Goal: Information Seeking & Learning: Learn about a topic

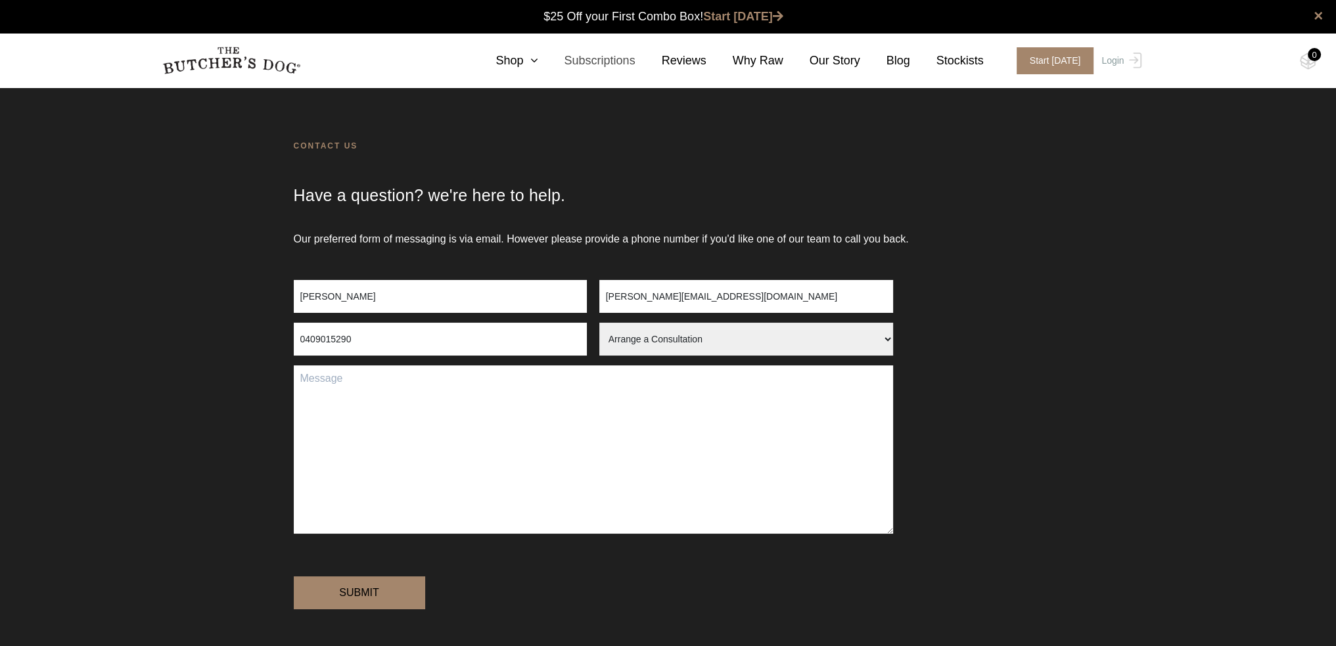
click at [618, 52] on link "Subscriptions" at bounding box center [585, 61] width 97 height 18
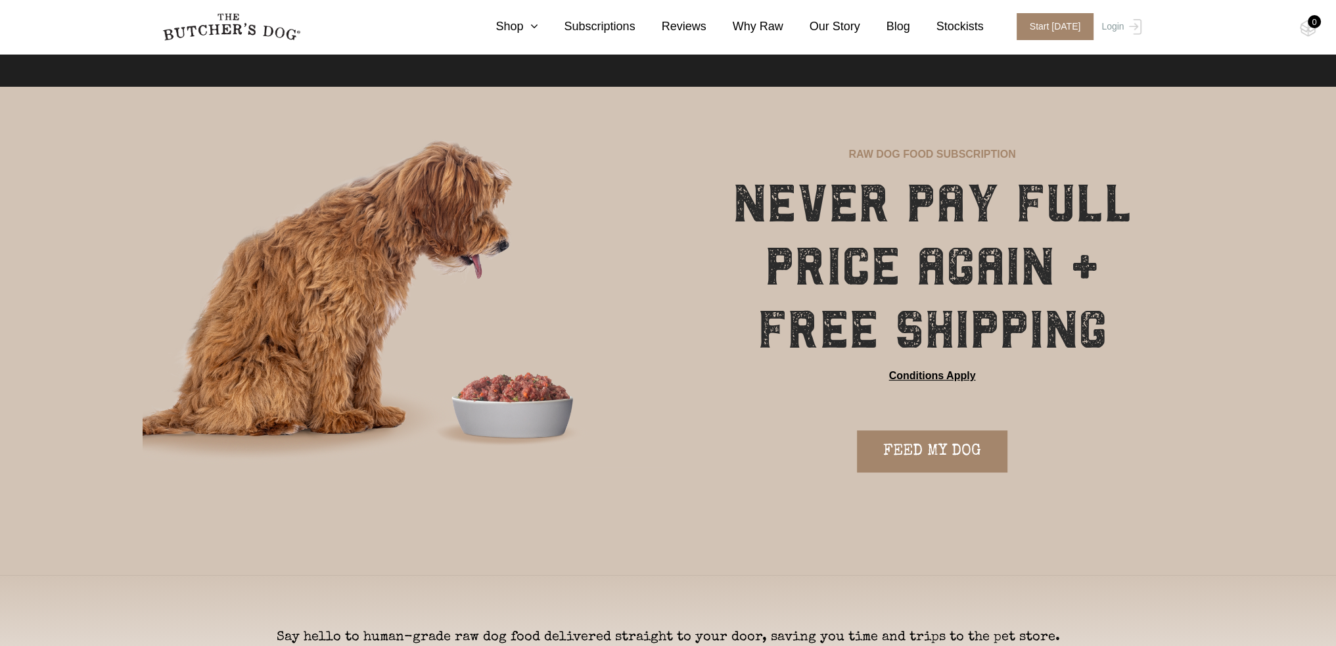
scroll to position [526, 0]
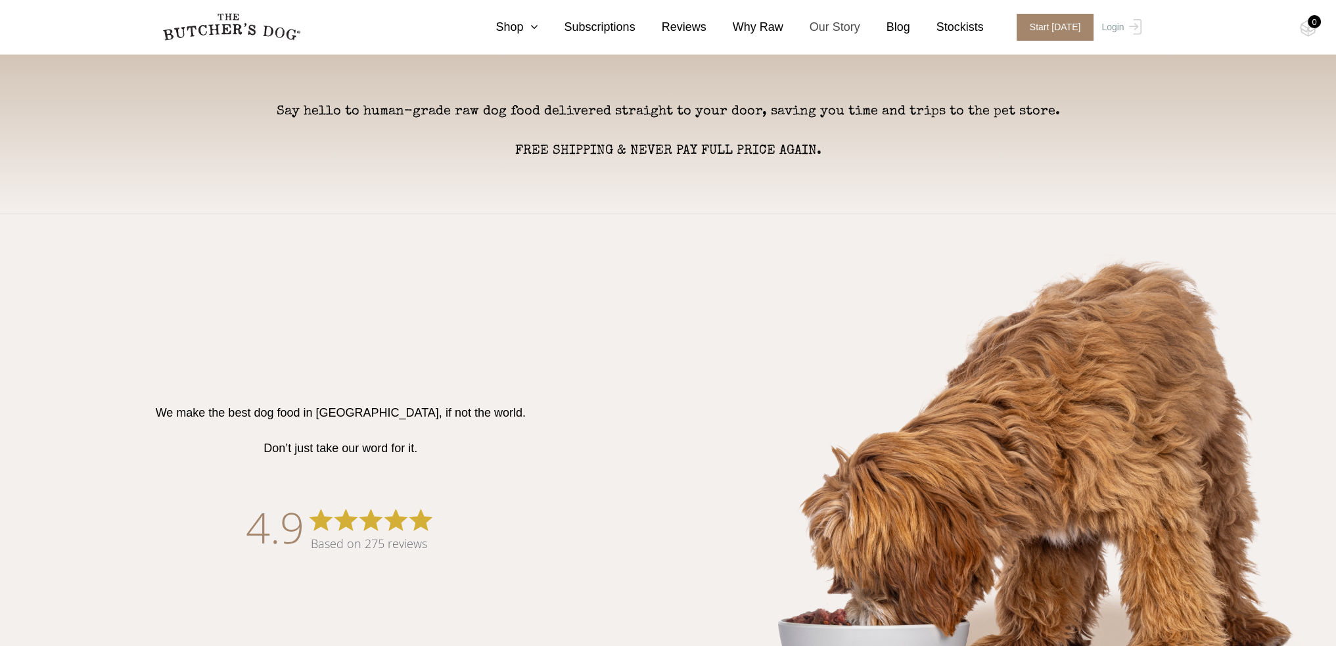
click at [860, 26] on link "Our Story" at bounding box center [821, 27] width 77 height 18
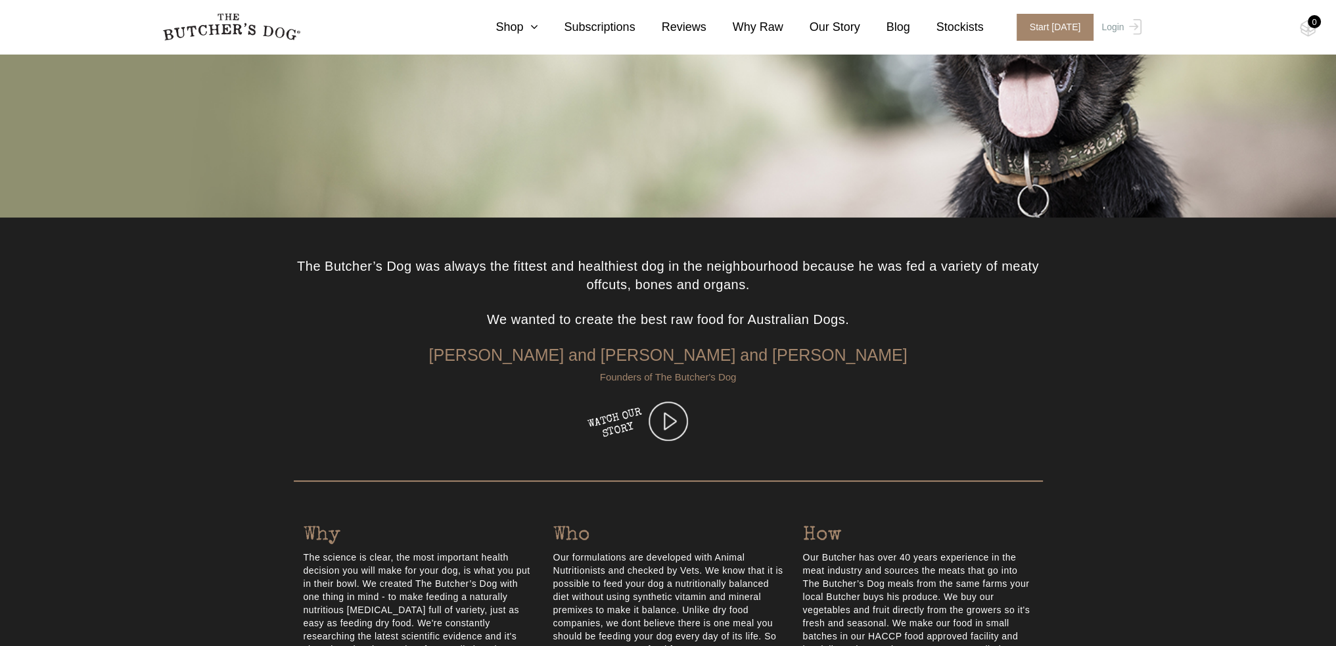
scroll to position [197, 0]
click at [671, 415] on img at bounding box center [667, 421] width 39 height 39
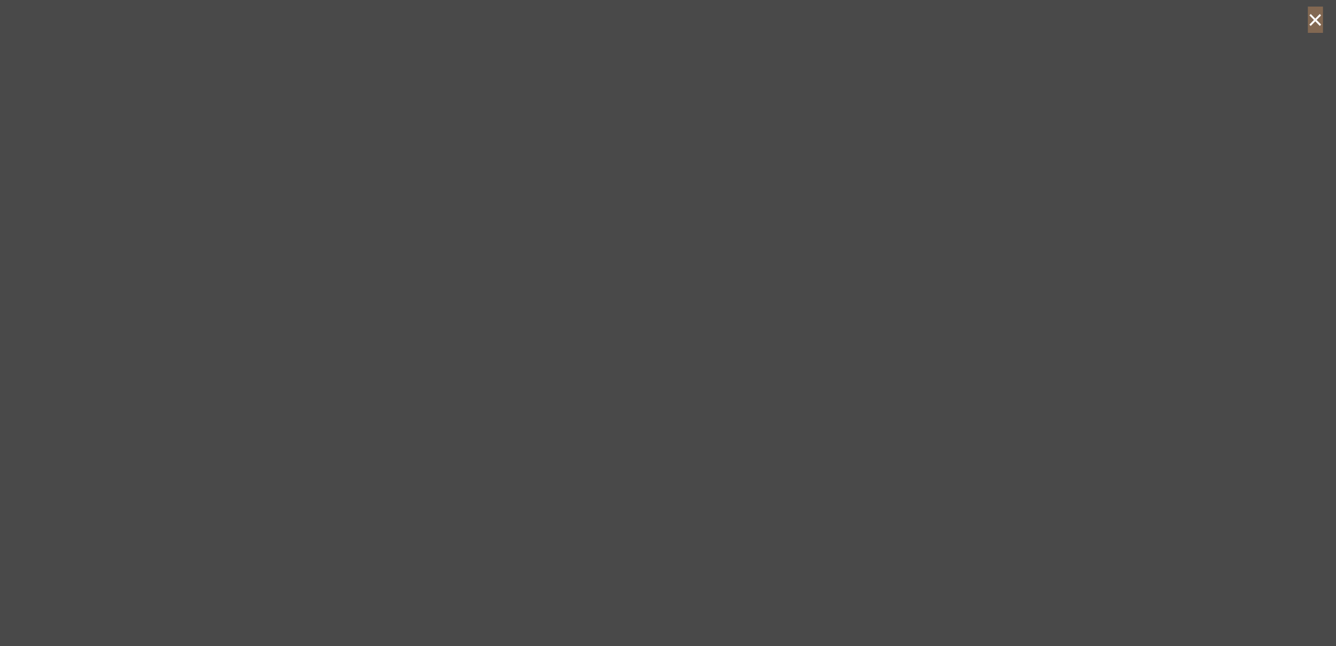
click at [1313, 20] on button "×" at bounding box center [1314, 20] width 15 height 26
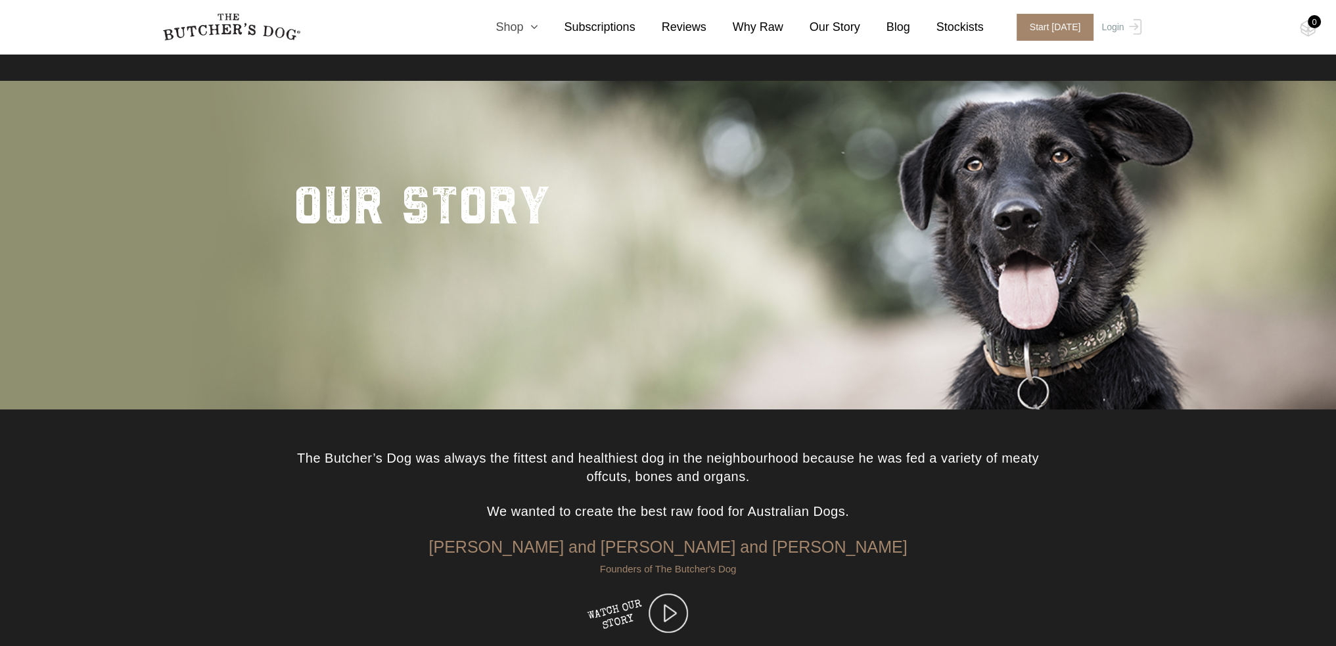
scroll to position [0, 0]
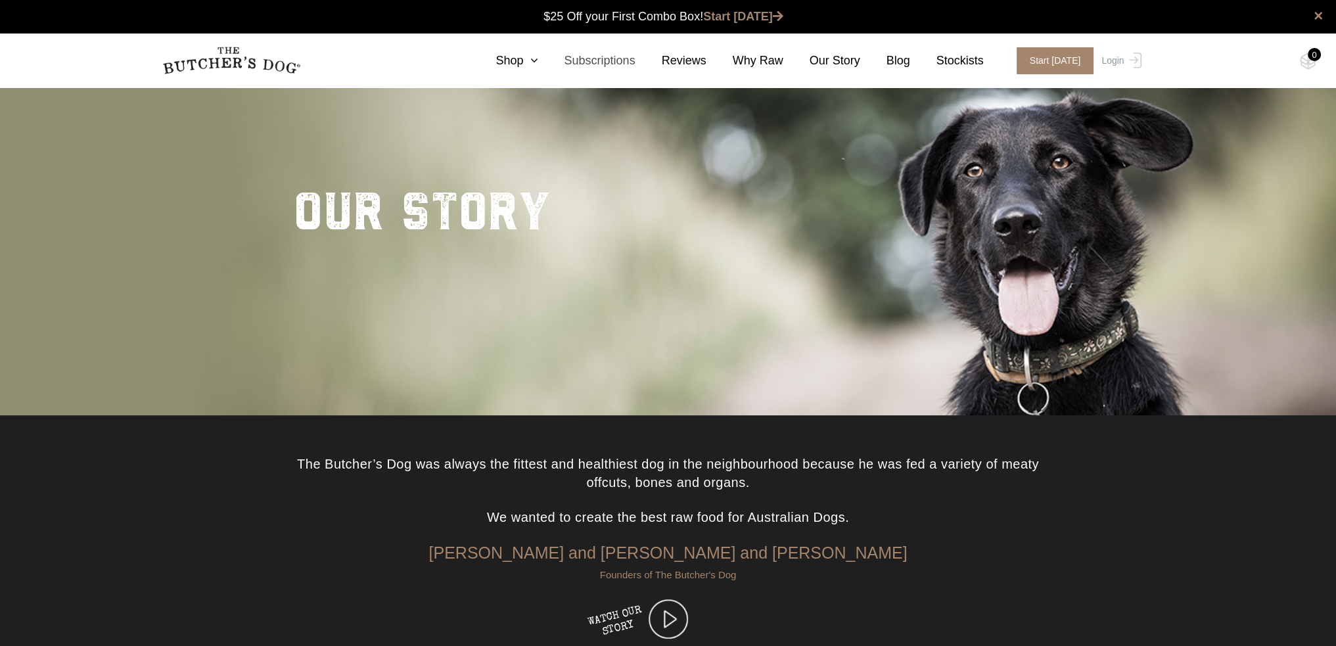
click at [620, 61] on link "Subscriptions" at bounding box center [585, 61] width 97 height 18
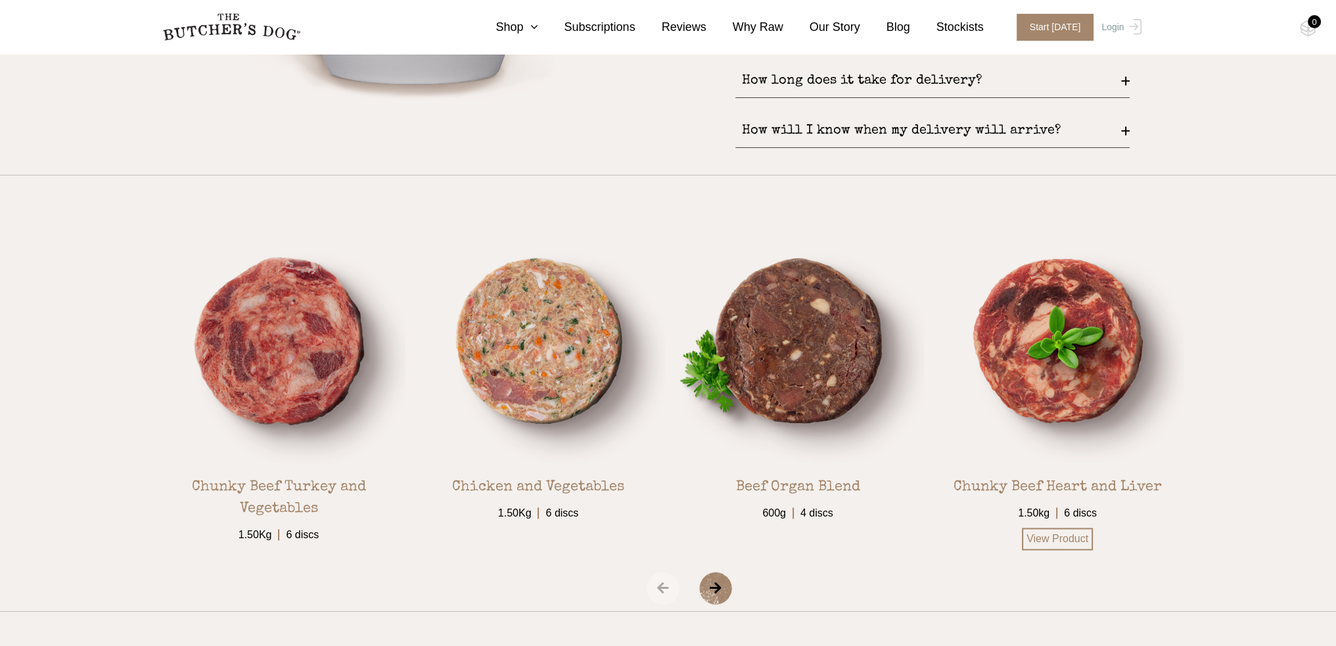
scroll to position [2037, 0]
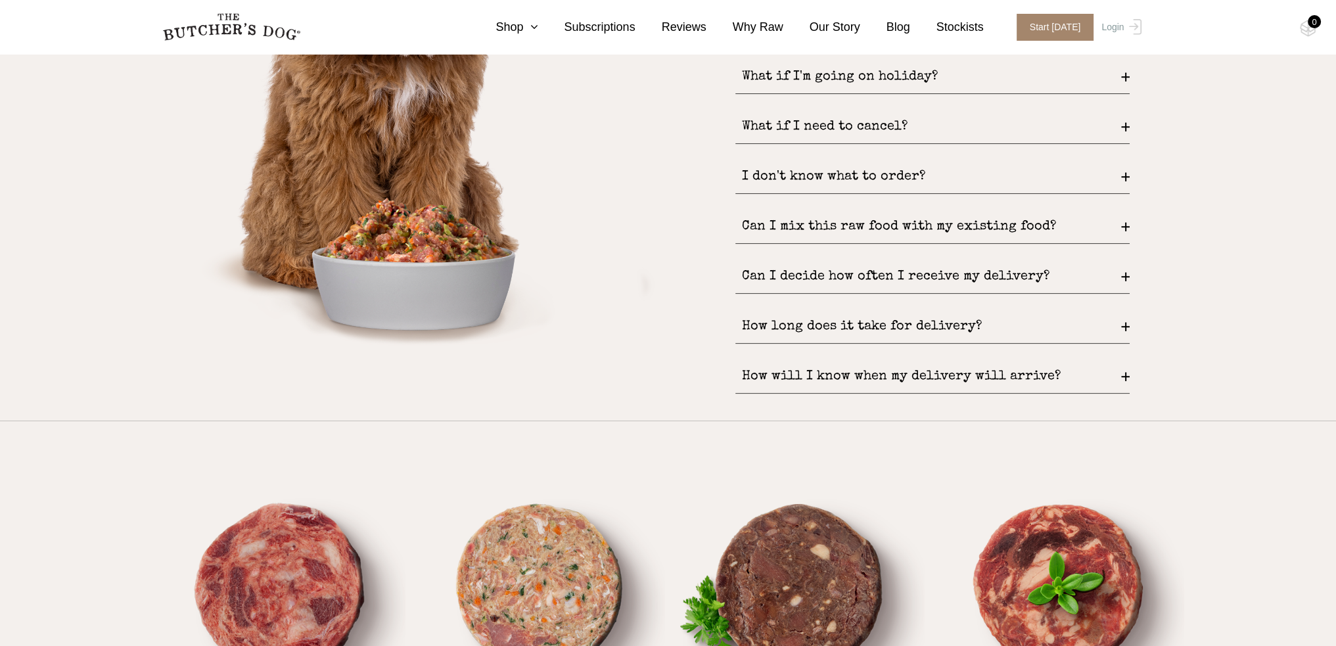
click at [810, 278] on div "Can I decide how often I receive my delivery?" at bounding box center [932, 277] width 394 height 34
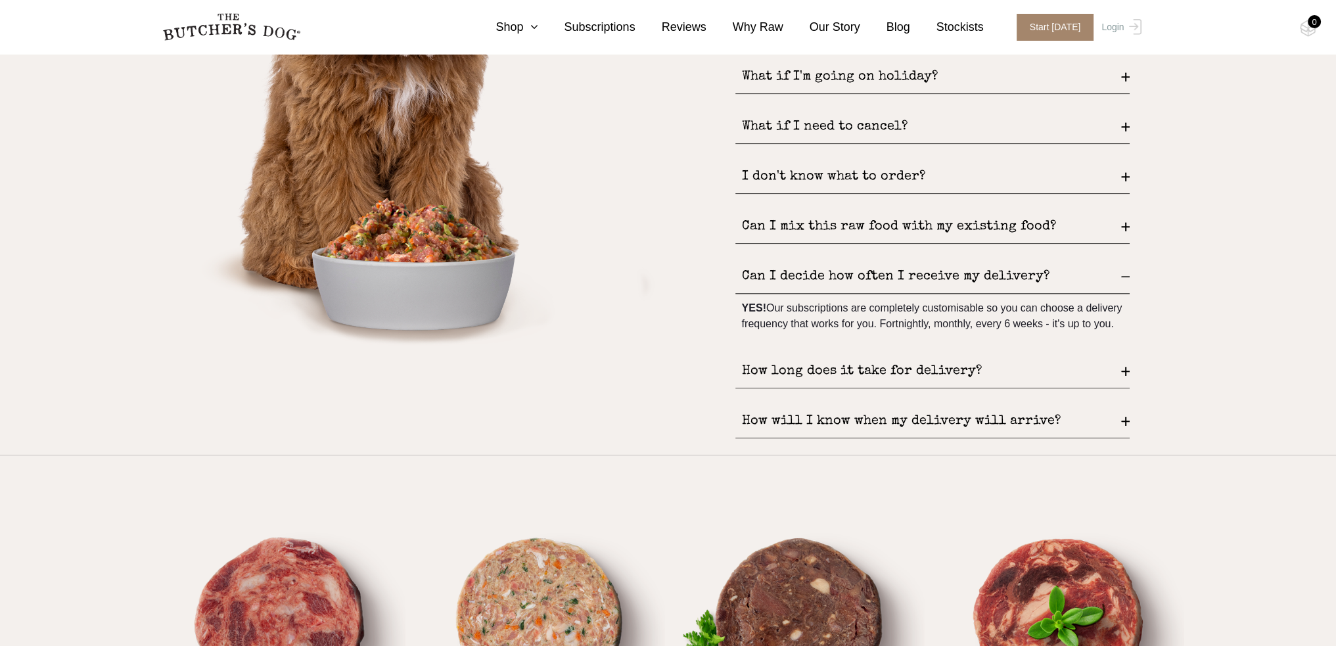
click at [810, 278] on div "Can I decide how often I receive my delivery?" at bounding box center [932, 277] width 394 height 34
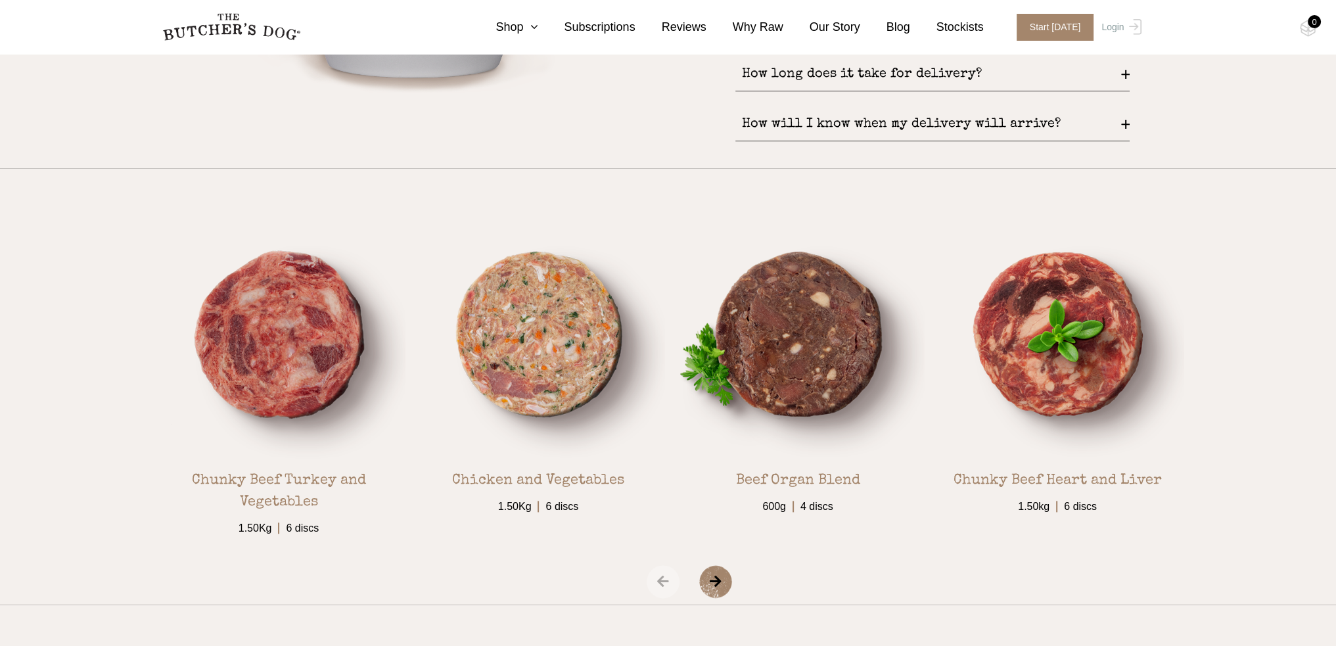
scroll to position [2299, 0]
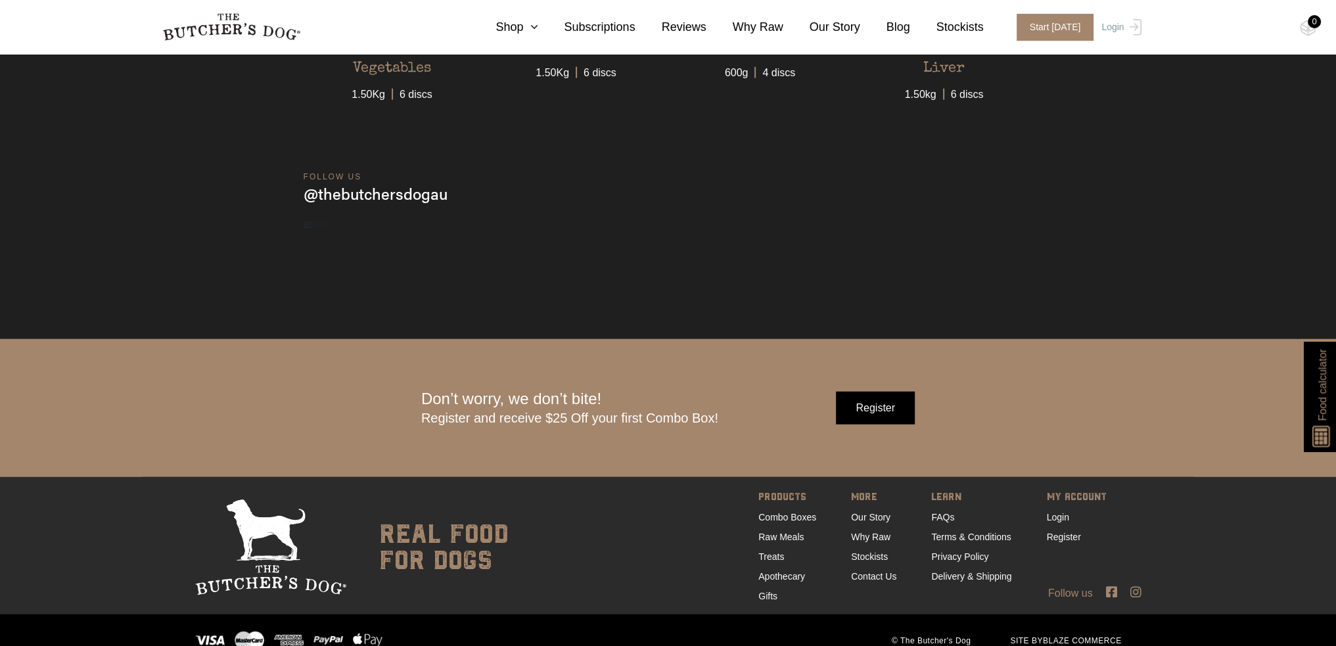
scroll to position [4480, 0]
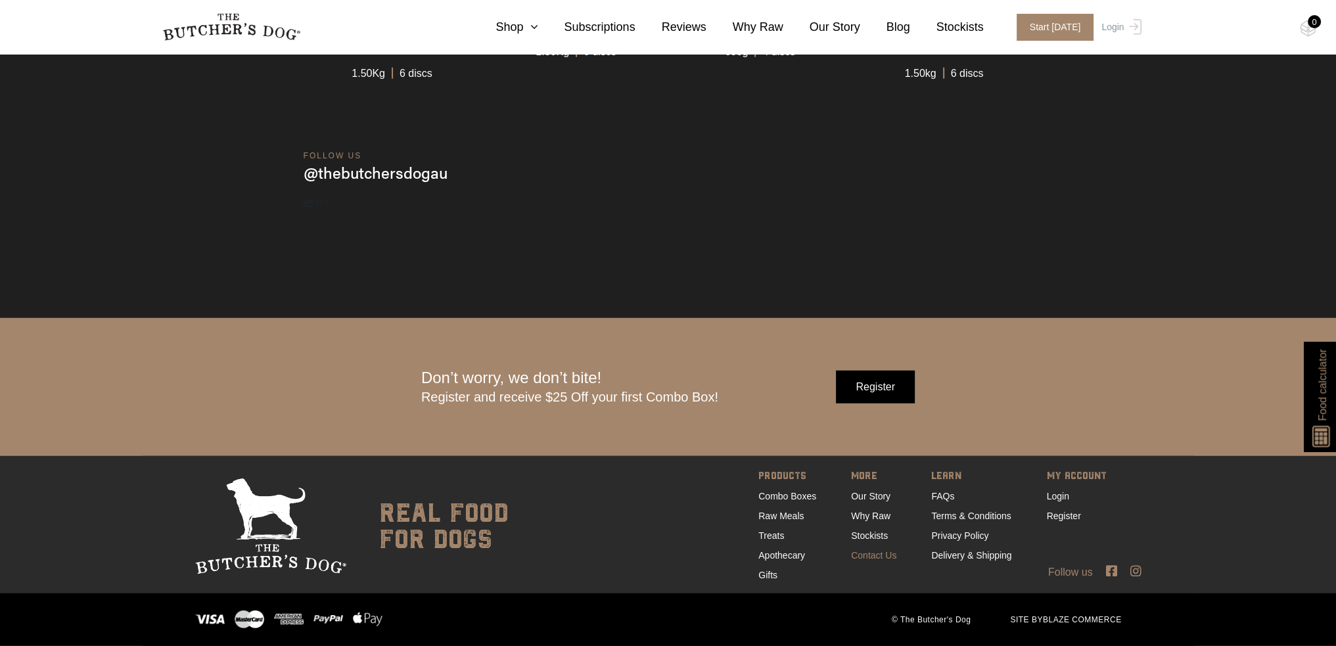
click at [874, 560] on link "Contact Us" at bounding box center [873, 555] width 45 height 11
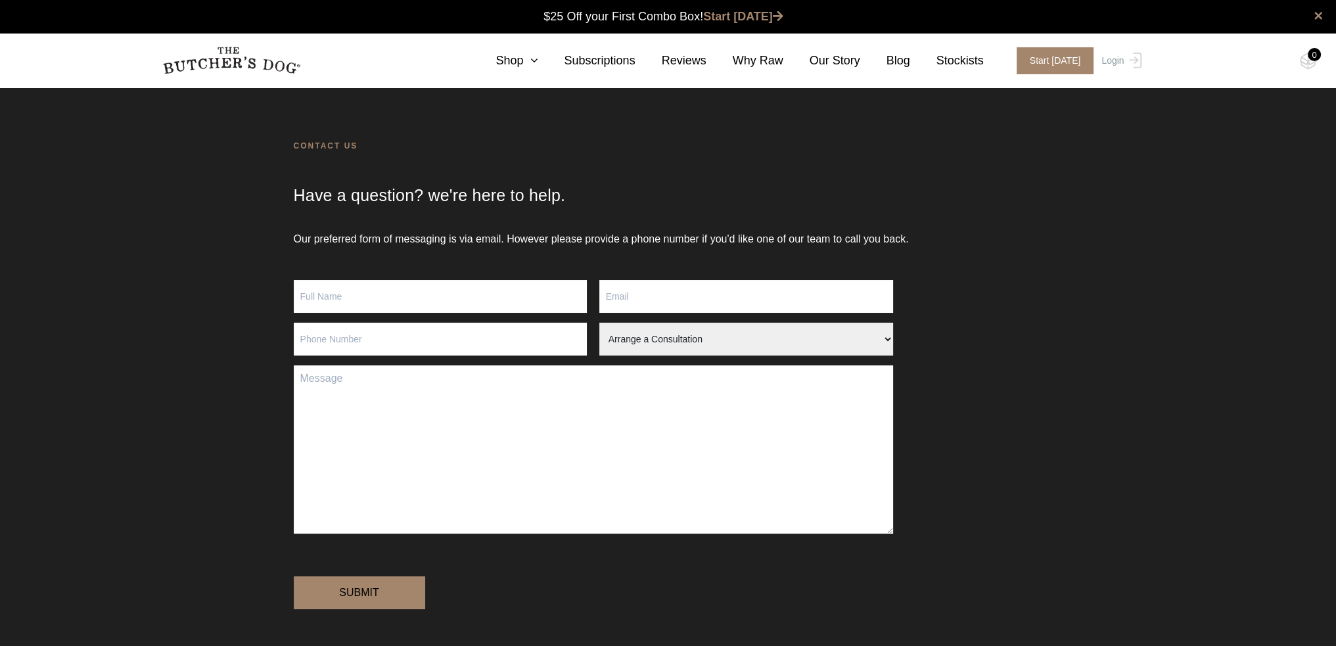
click at [840, 344] on select "Arrange a Consultation Become a Stockist Order Query Stock Enquiry" at bounding box center [746, 339] width 294 height 33
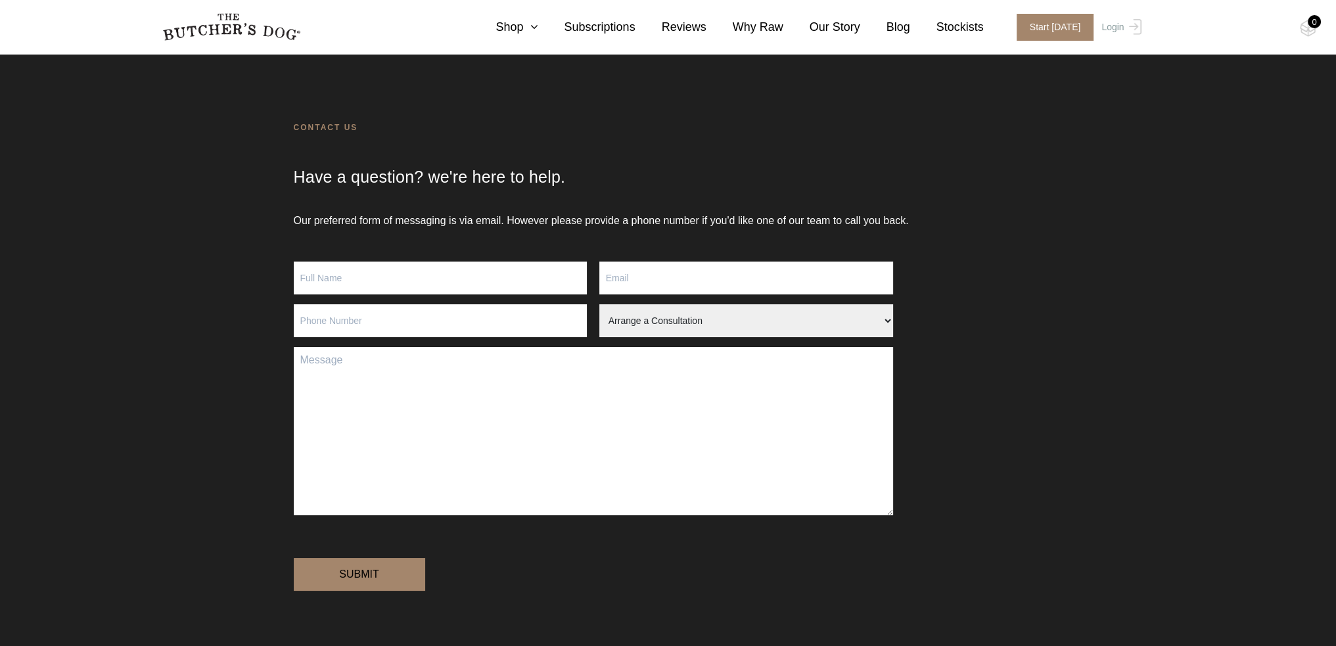
scroll to position [273, 0]
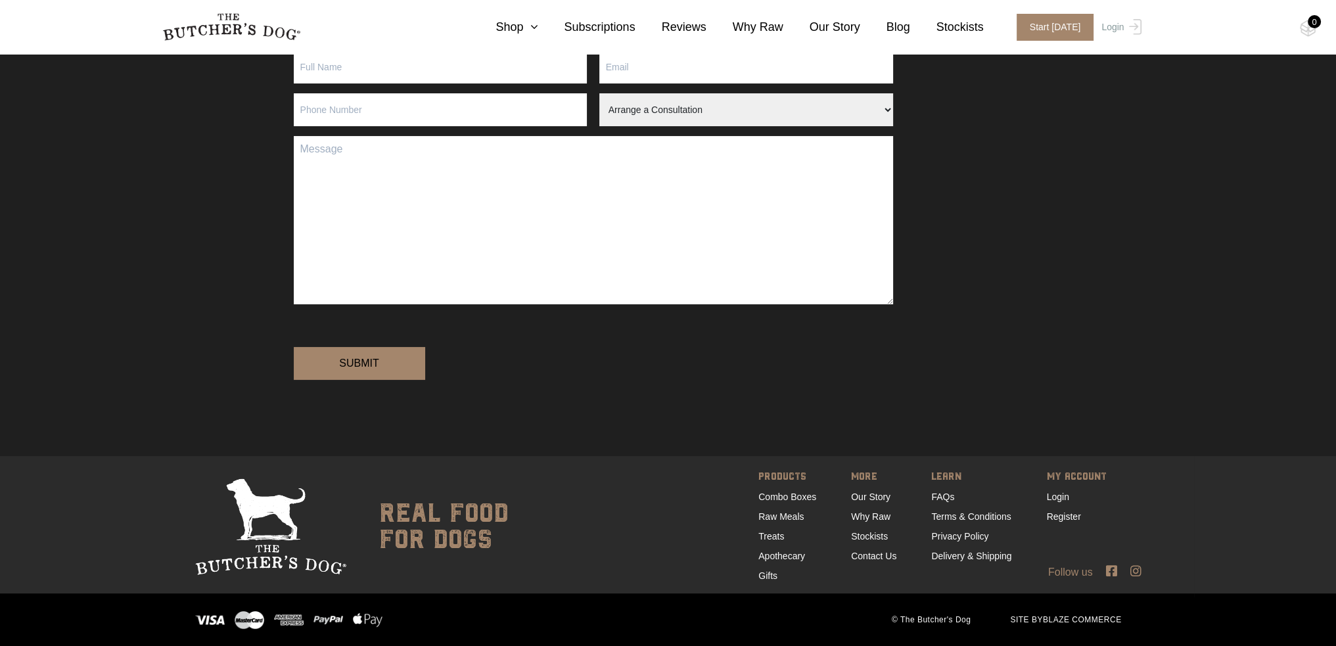
click at [1110, 571] on icon at bounding box center [1111, 570] width 11 height 12
